Goal: Transaction & Acquisition: Book appointment/travel/reservation

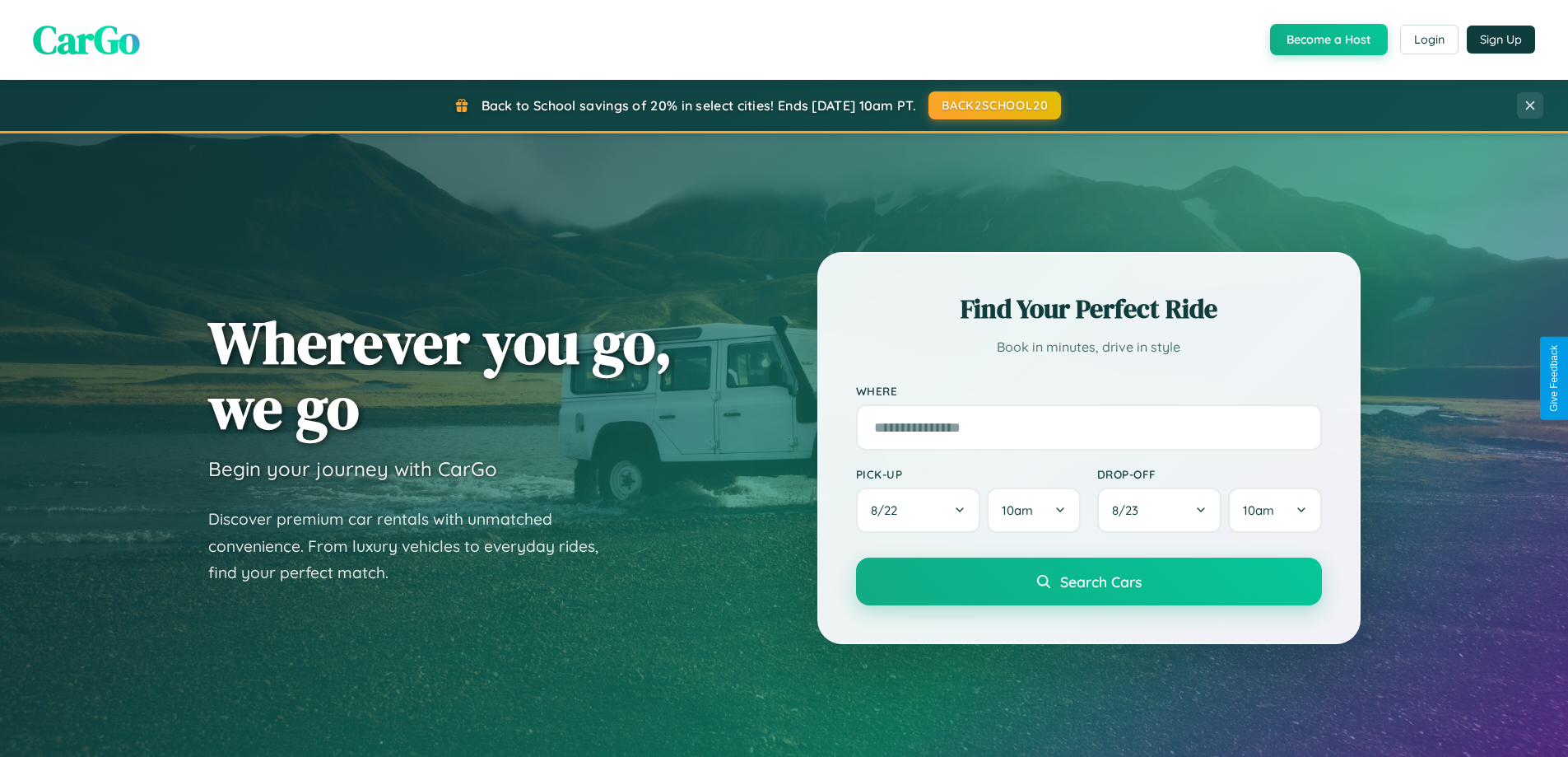
scroll to position [710, 0]
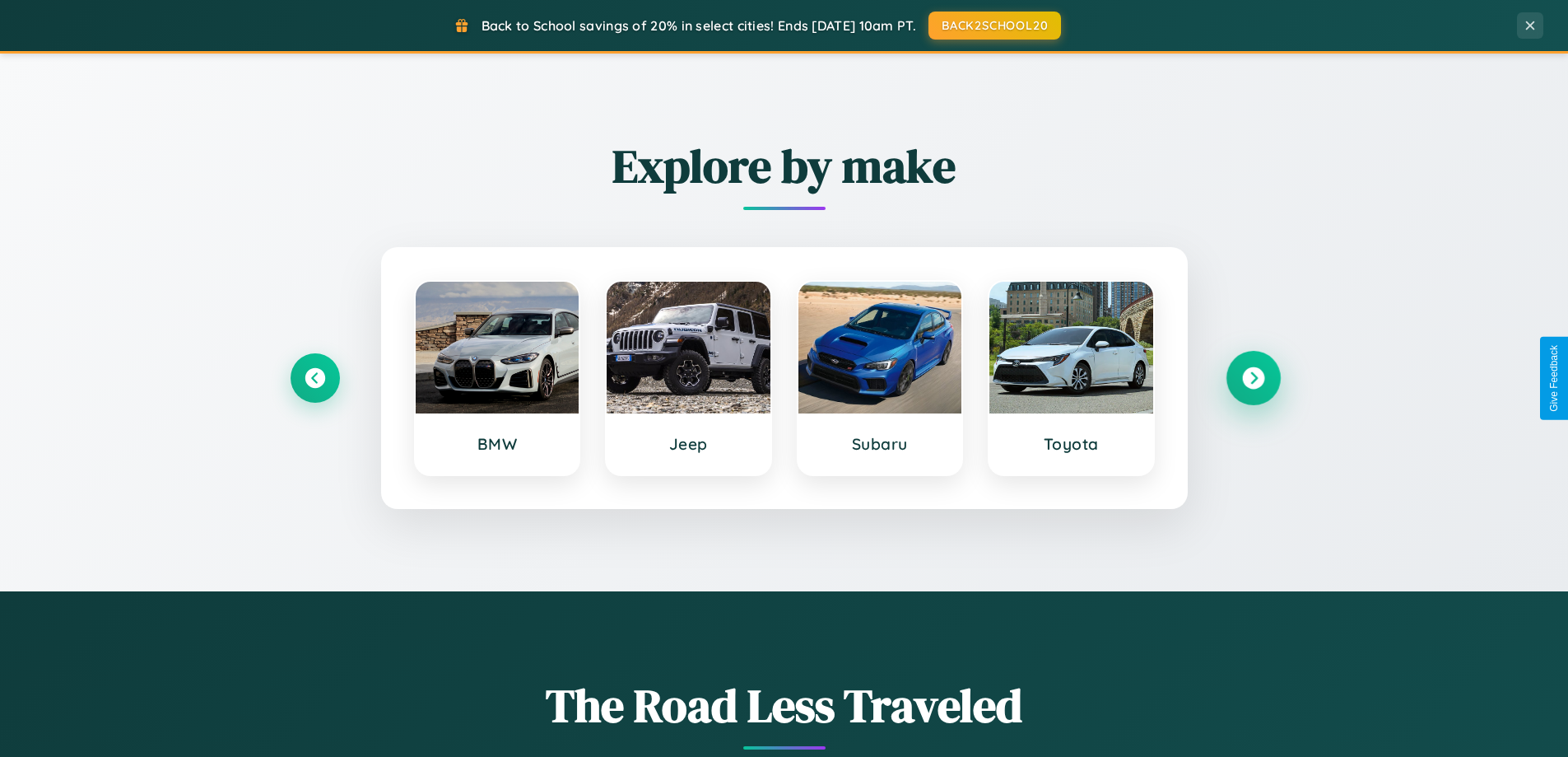
click at [1253, 378] on icon at bounding box center [1253, 378] width 22 height 22
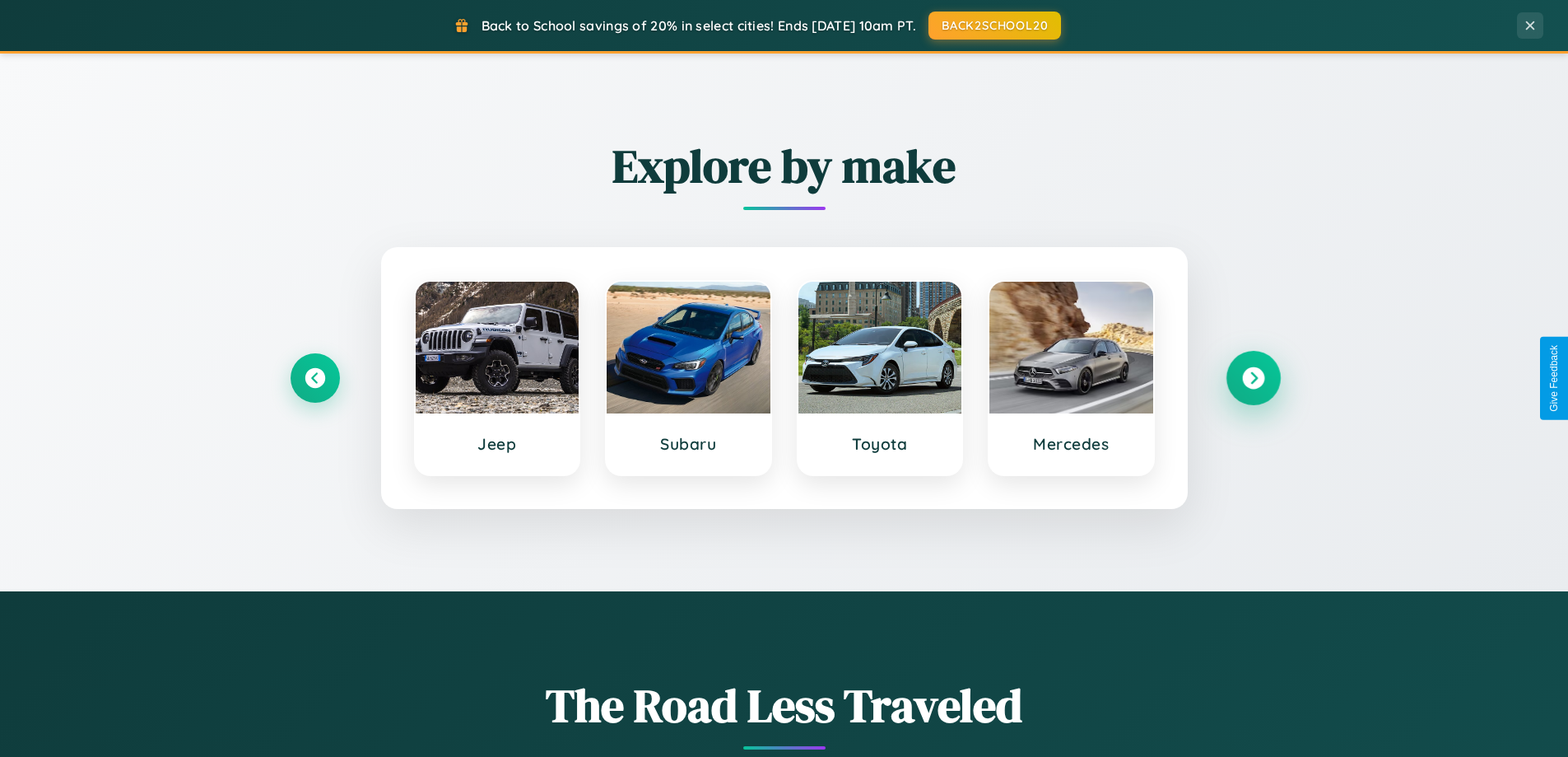
click at [1253, 378] on icon at bounding box center [1253, 378] width 22 height 22
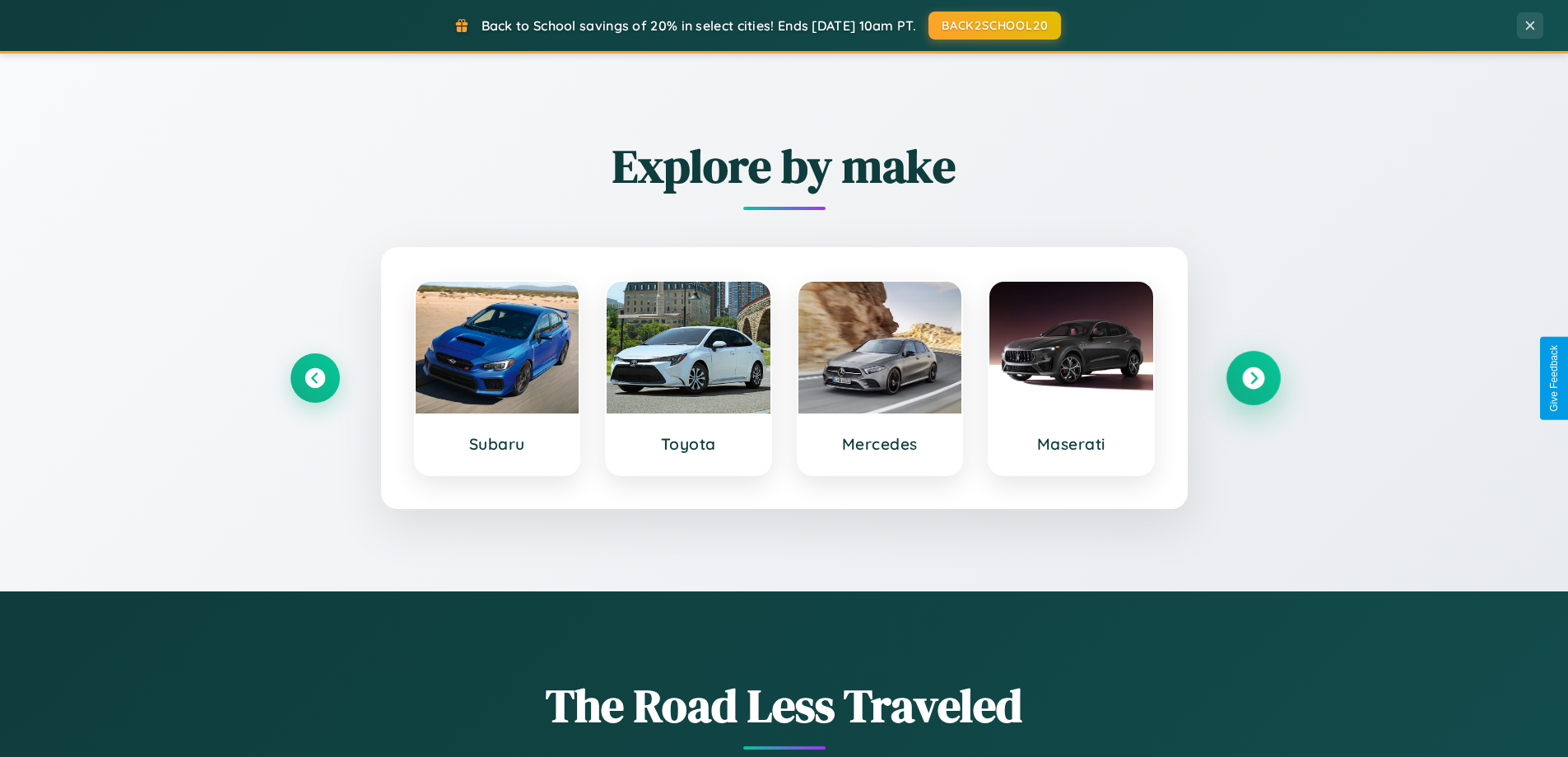
click at [1253, 378] on icon at bounding box center [1253, 378] width 22 height 22
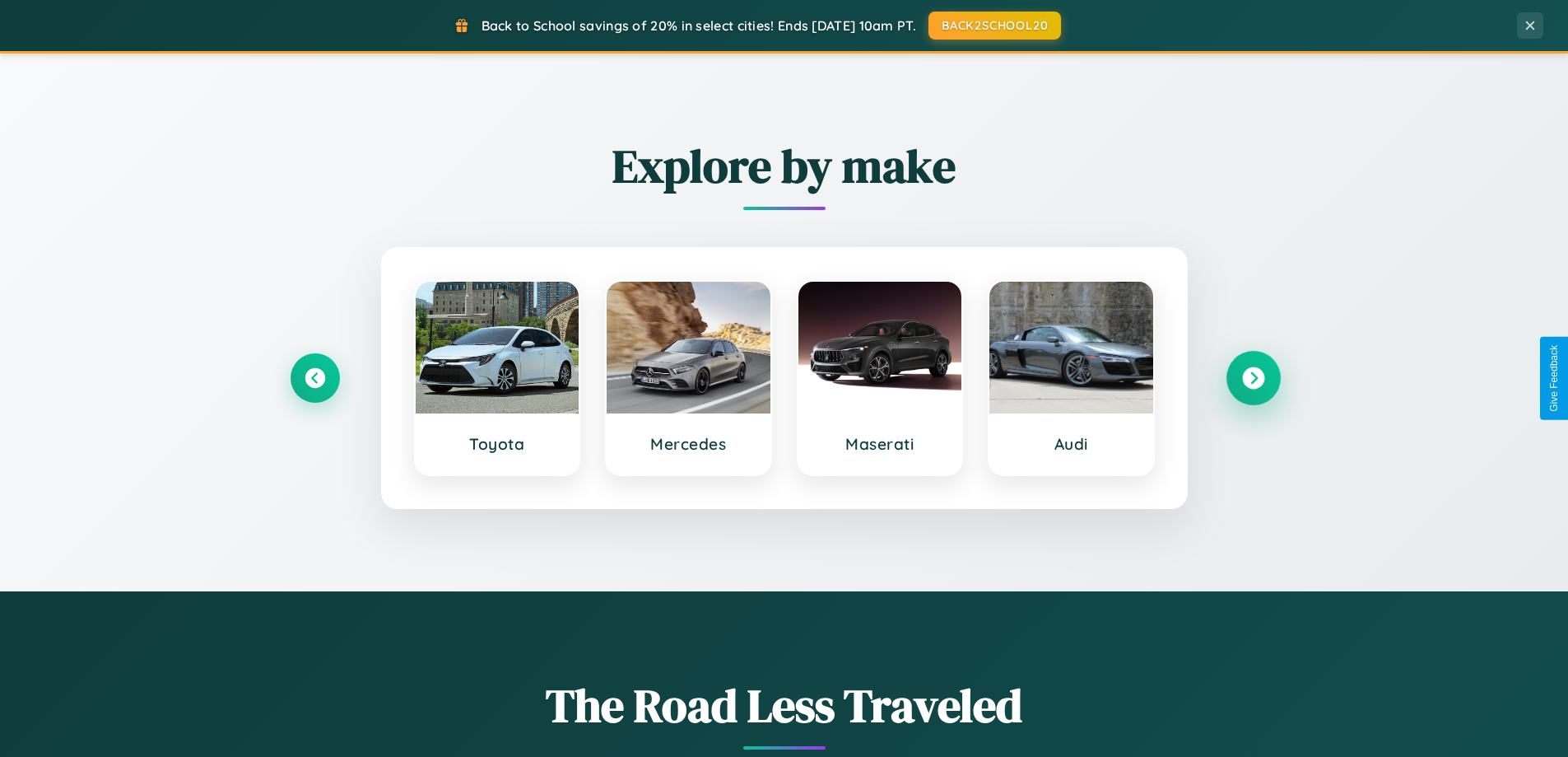
click at [1253, 378] on icon at bounding box center [1253, 378] width 22 height 22
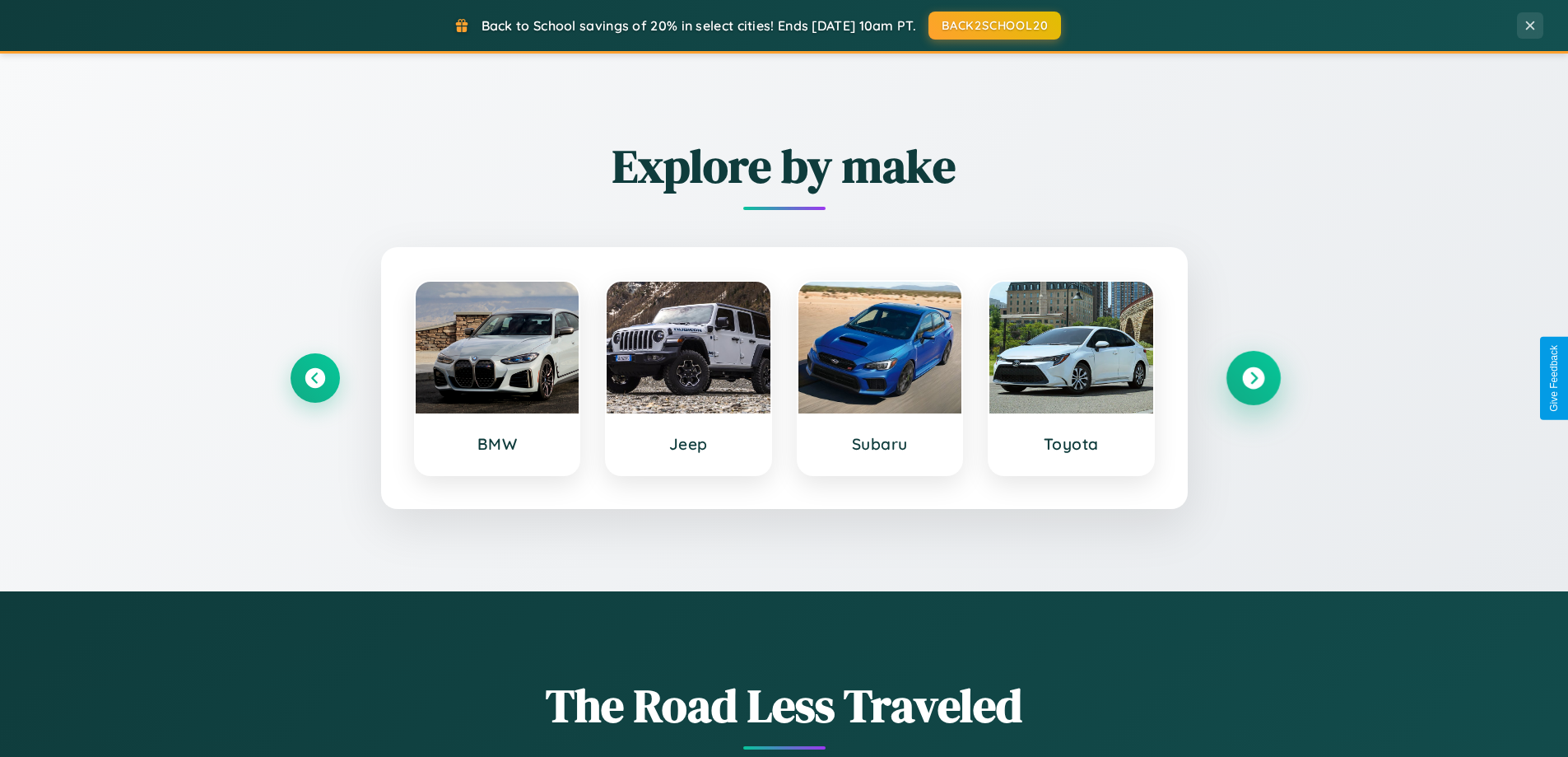
click at [1253, 378] on icon at bounding box center [1253, 378] width 22 height 22
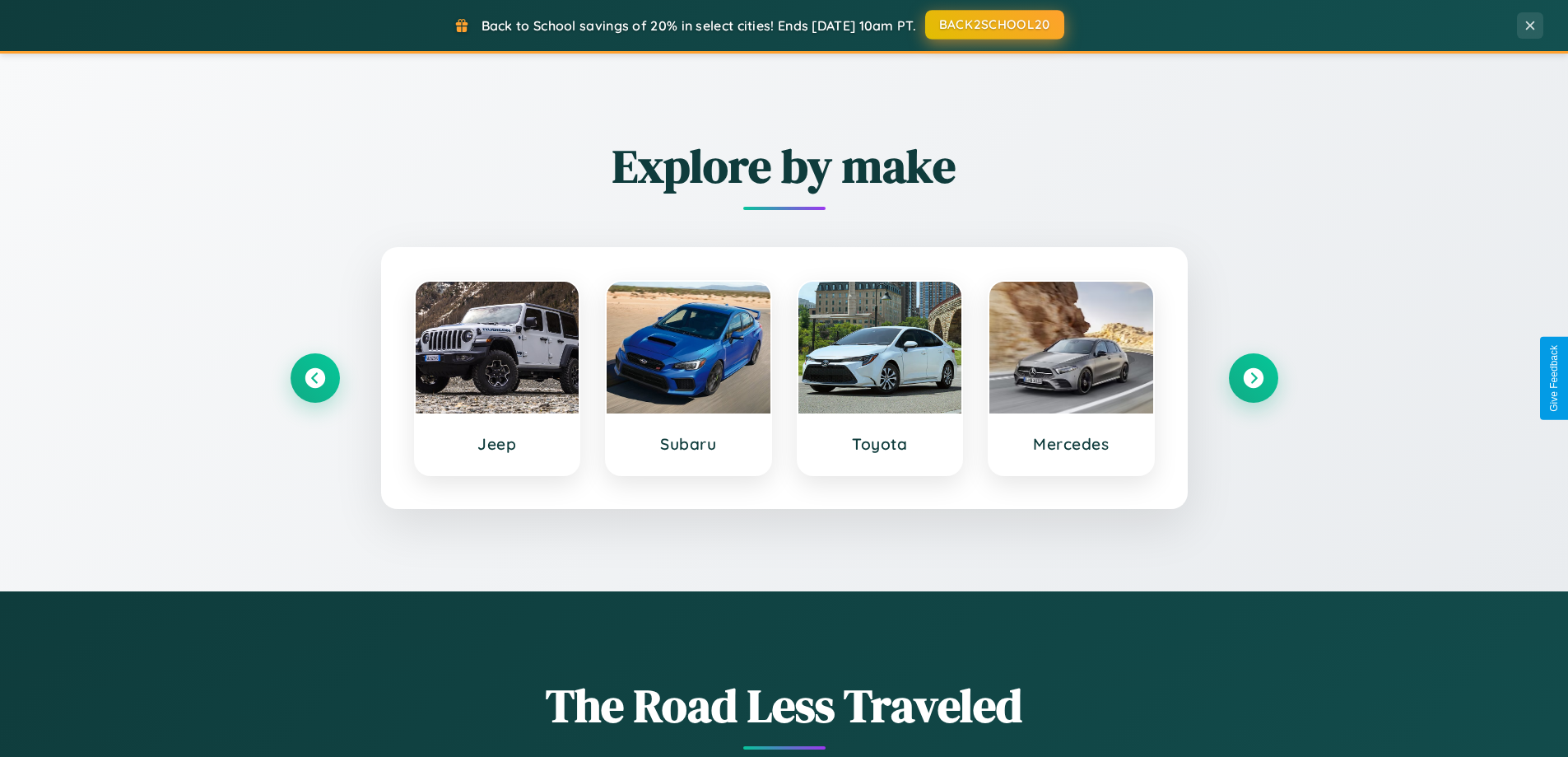
click at [993, 25] on button "BACK2SCHOOL20" at bounding box center [995, 25] width 139 height 30
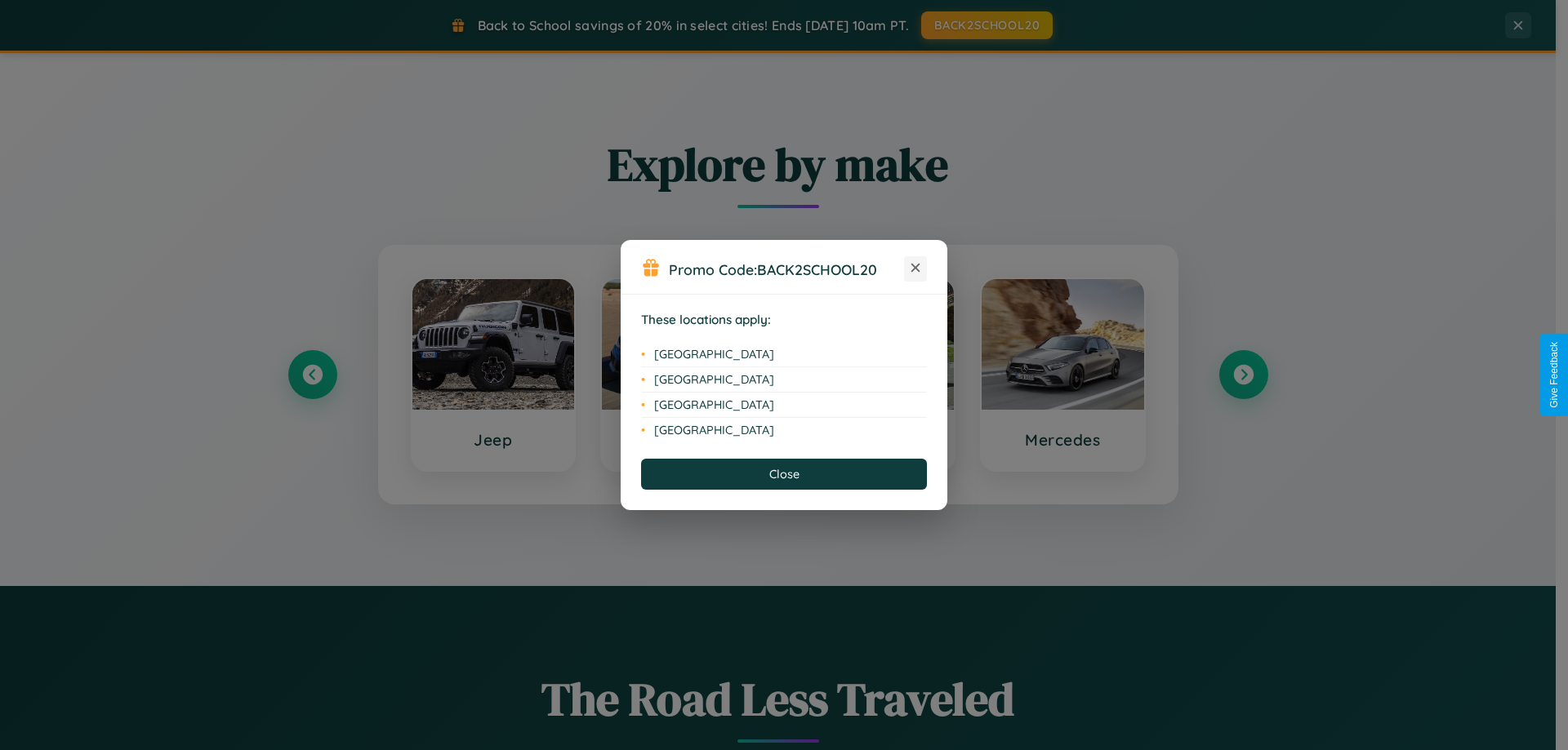
click at [915, 269] on icon at bounding box center [916, 268] width 9 height 9
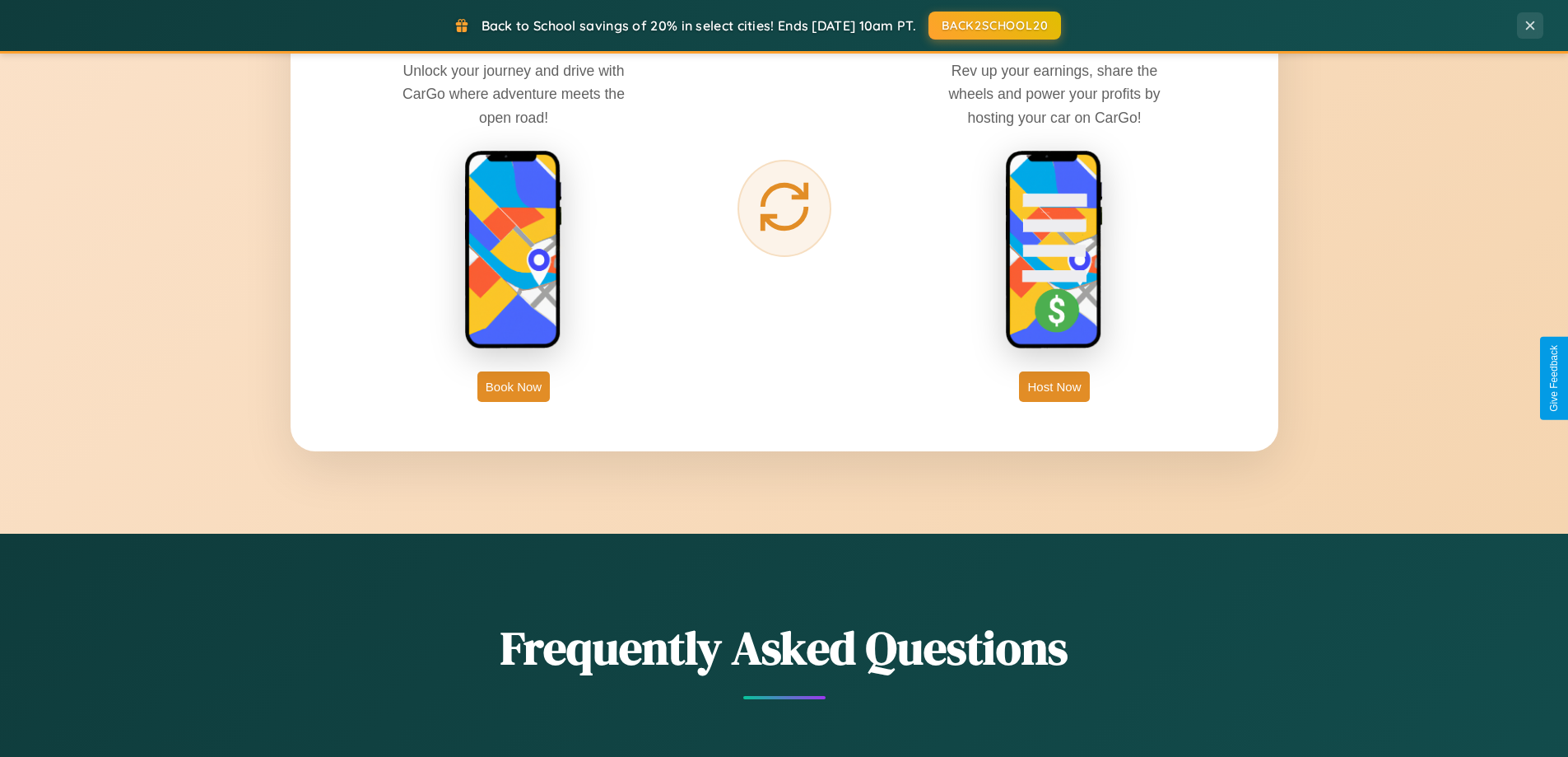
scroll to position [2646, 0]
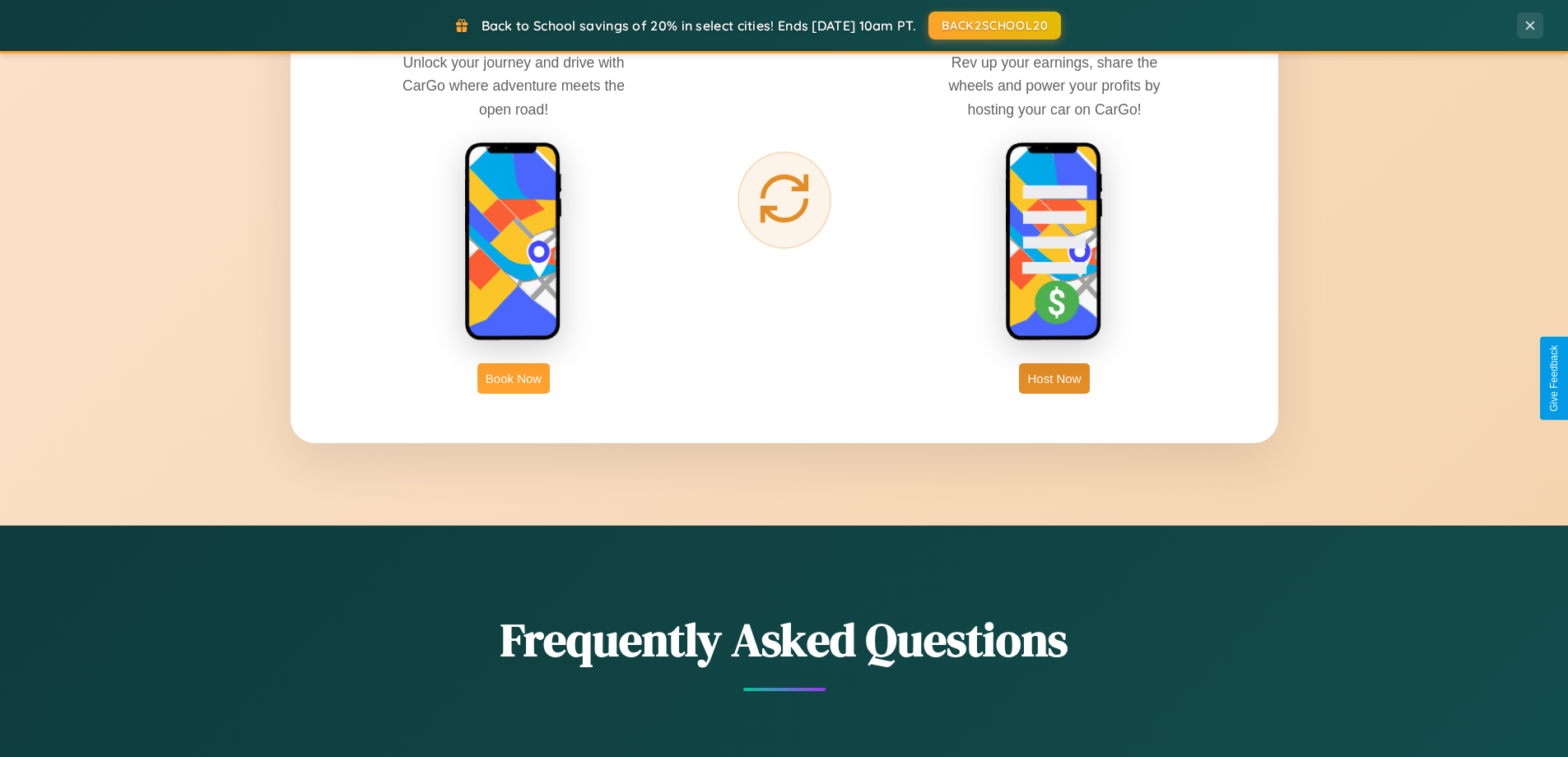
click at [513, 378] on button "Book Now" at bounding box center [513, 378] width 72 height 31
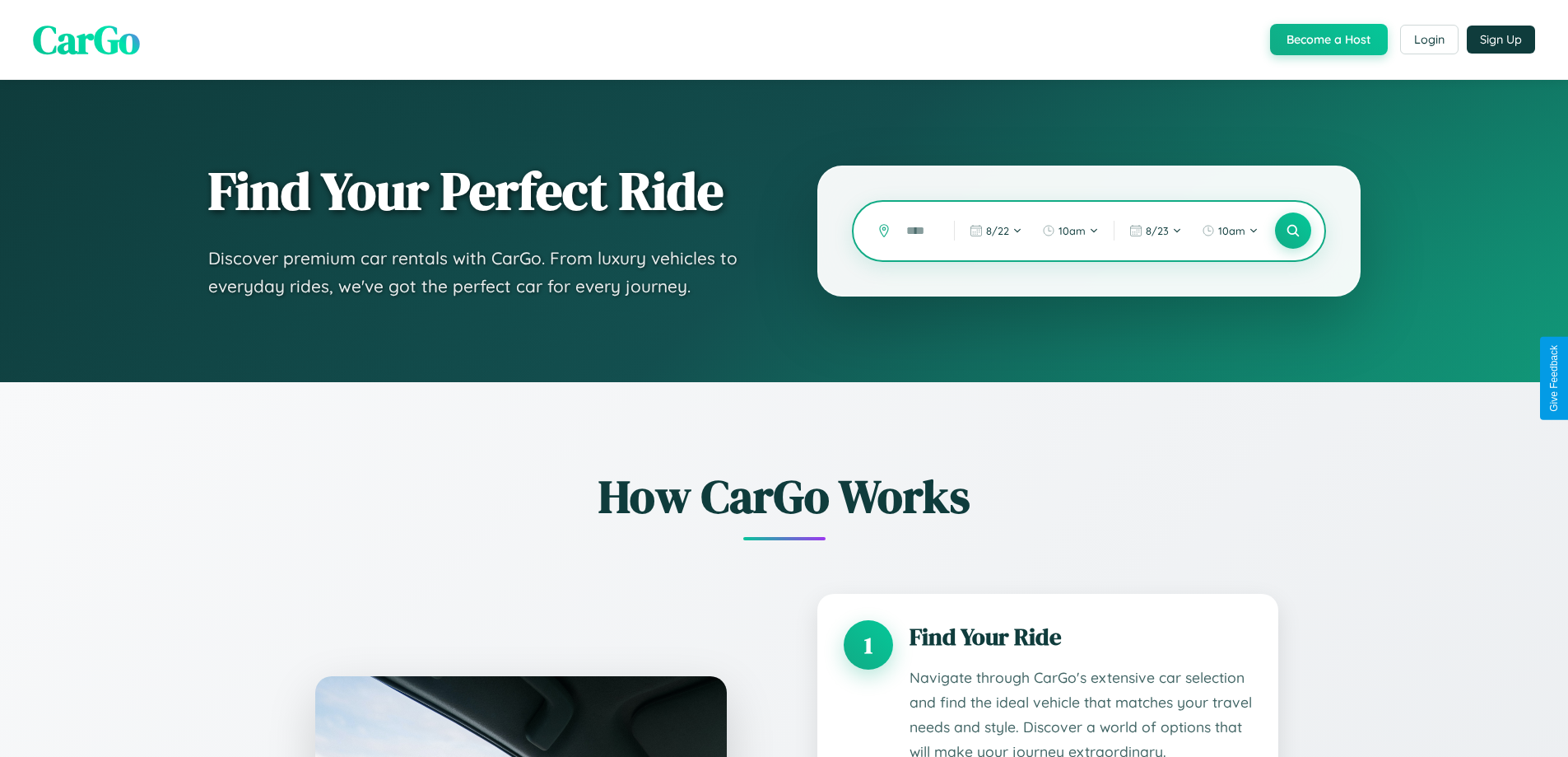
click at [918, 230] on input "text" at bounding box center [917, 230] width 40 height 29
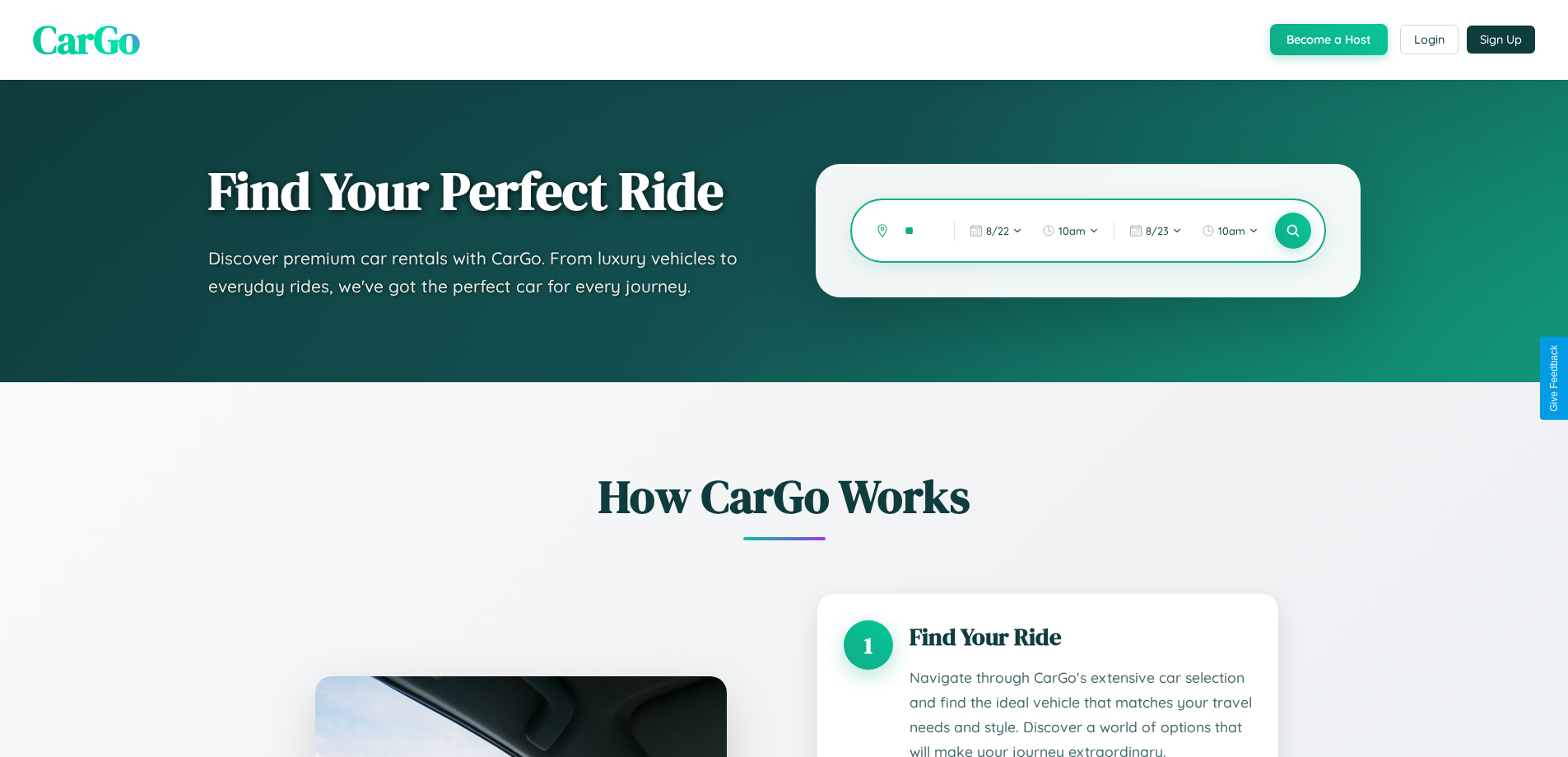
type input "*"
type input "*********"
click at [1292, 230] on icon at bounding box center [1292, 230] width 16 height 16
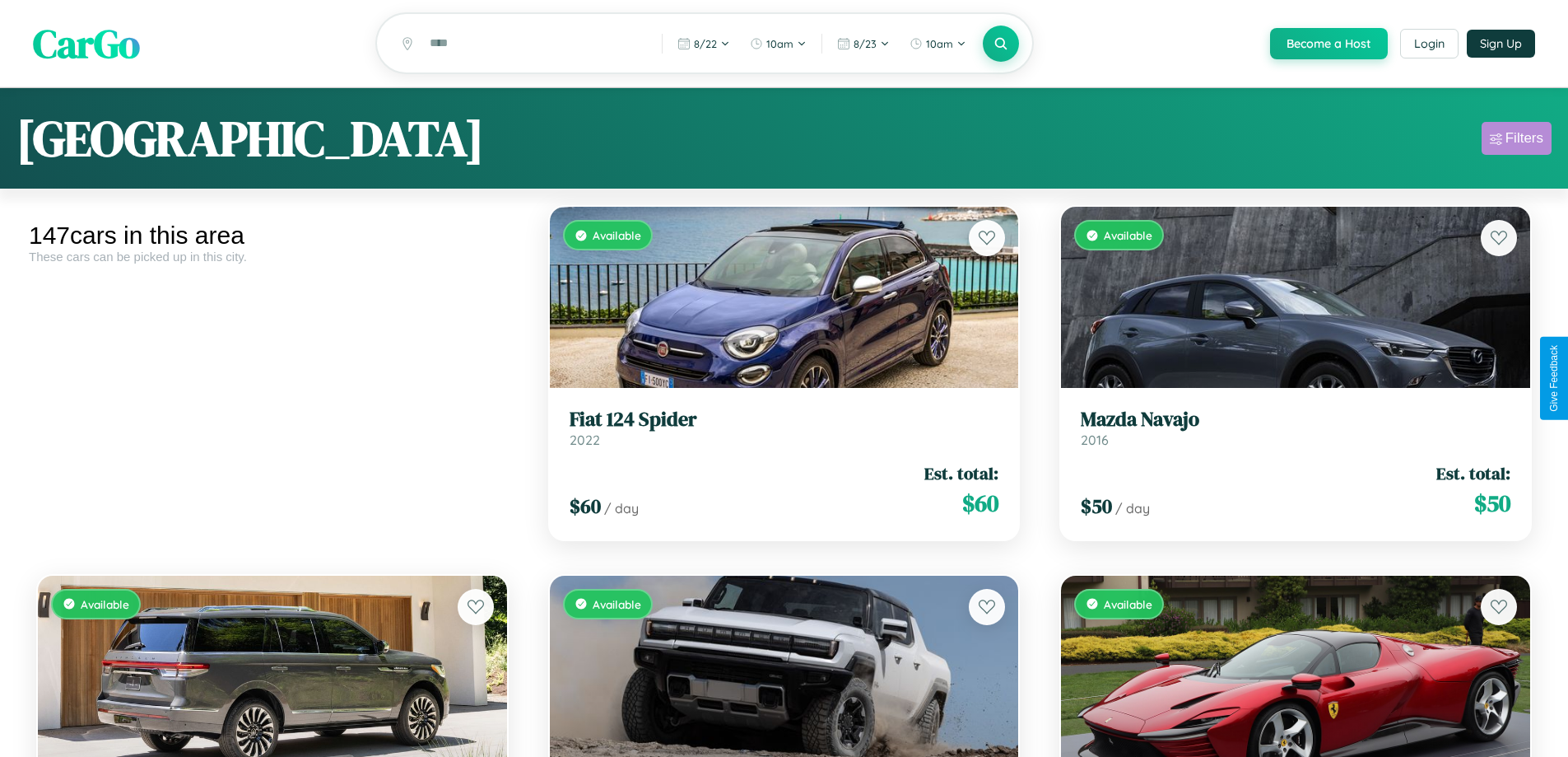
click at [1516, 141] on div "Filters" at bounding box center [1524, 138] width 38 height 17
